Goal: Task Accomplishment & Management: Manage account settings

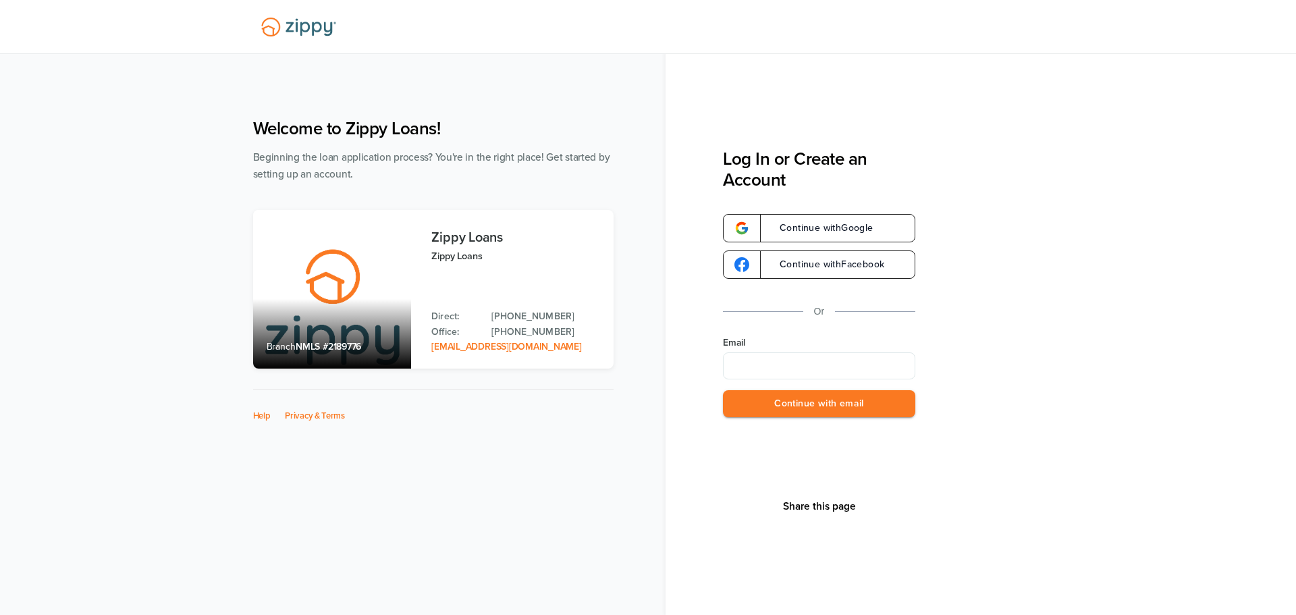
click at [751, 364] on input "Email" at bounding box center [819, 365] width 192 height 27
type input "**********"
click at [798, 404] on button "Continue with email" at bounding box center [819, 404] width 192 height 28
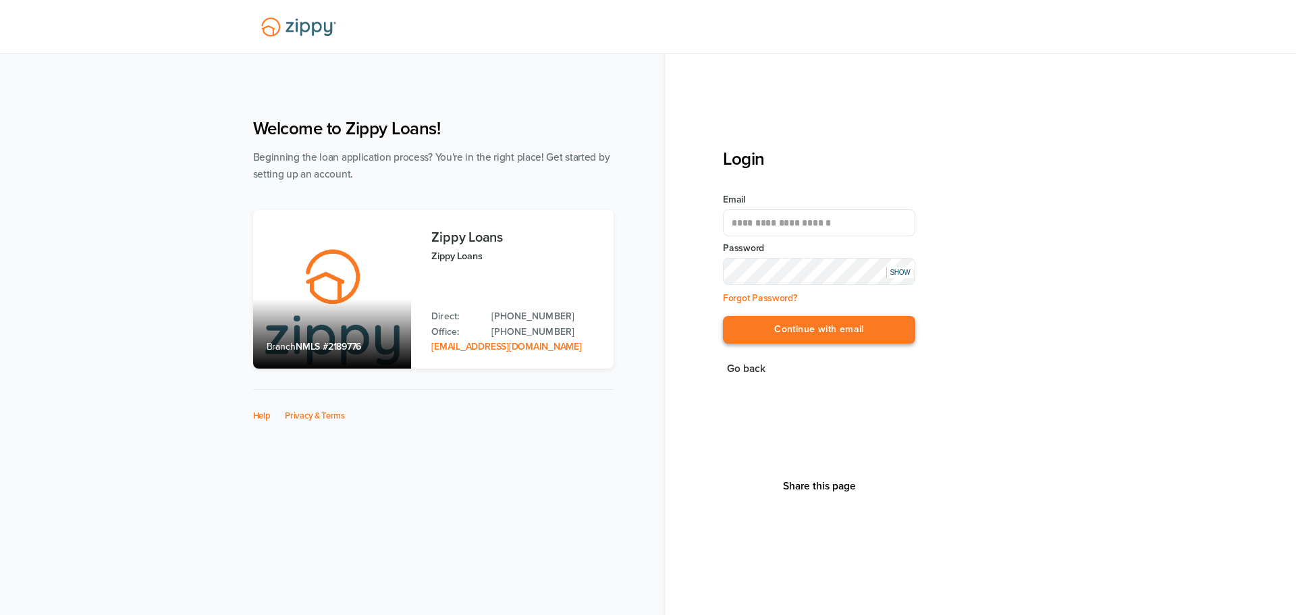
click at [827, 327] on button "Continue with email" at bounding box center [819, 330] width 192 height 28
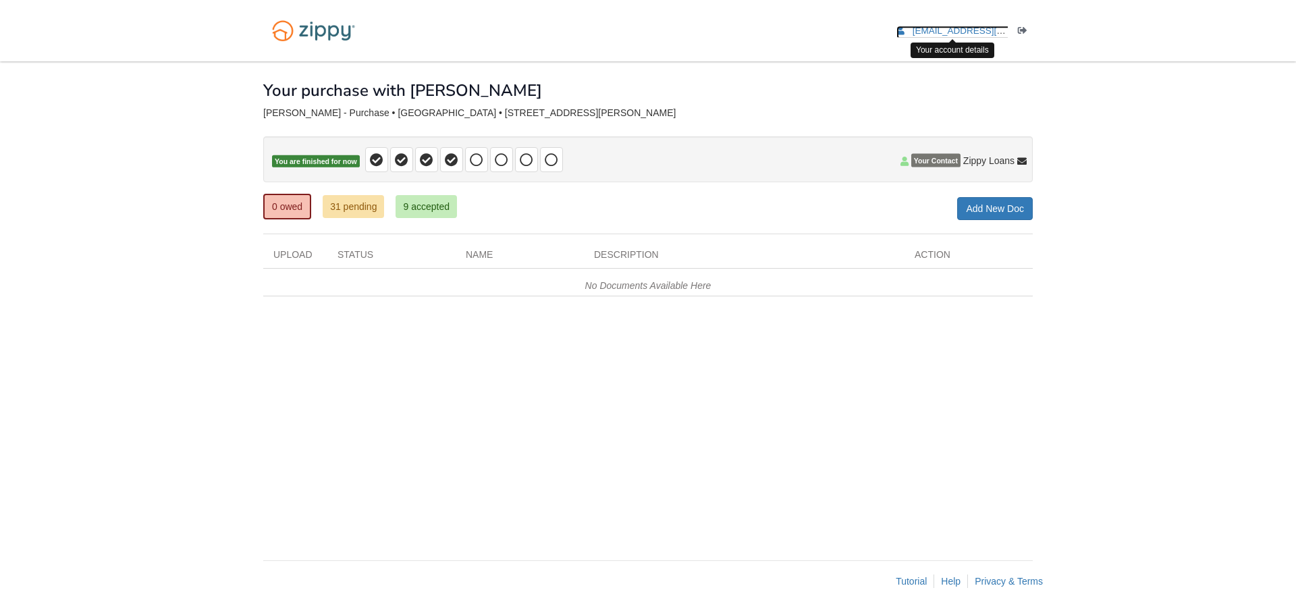
click at [939, 31] on span "[EMAIL_ADDRESS][DOMAIN_NAME]" at bounding box center [990, 31] width 155 height 10
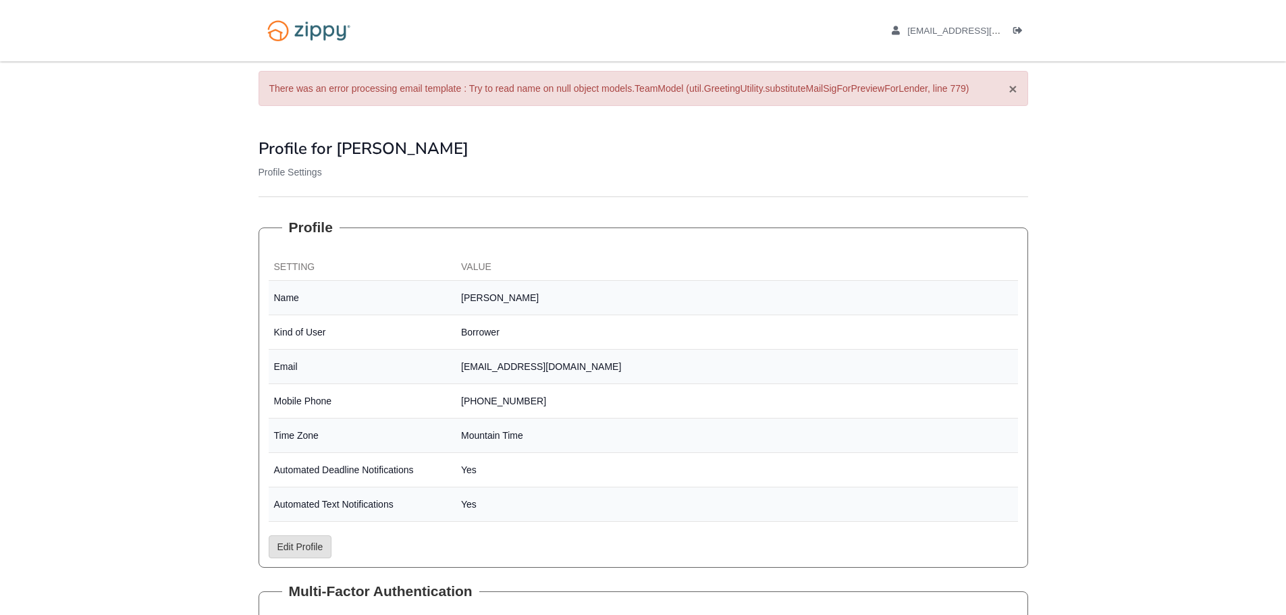
click at [1010, 88] on button "×" at bounding box center [1012, 89] width 8 height 14
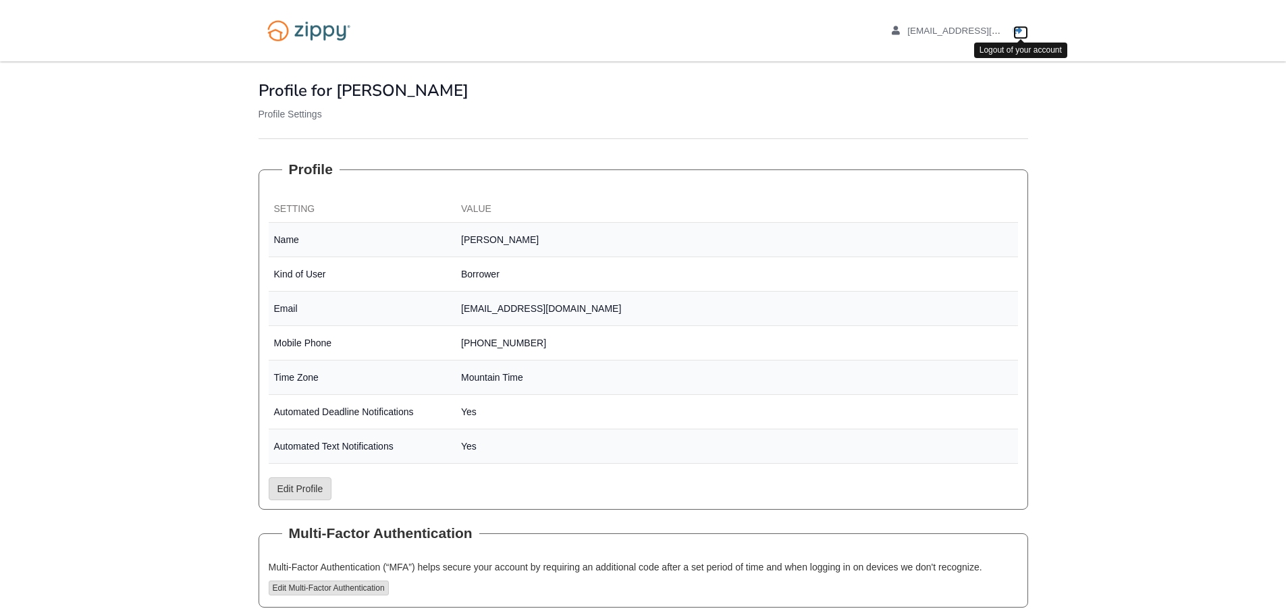
click at [1017, 30] on icon "Log out" at bounding box center [1017, 30] width 9 height 9
